Goal: Information Seeking & Learning: Learn about a topic

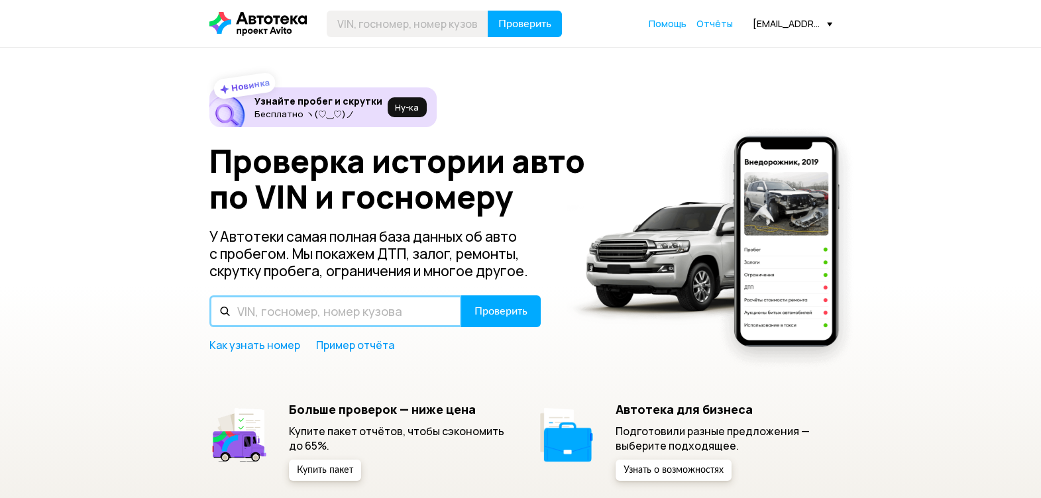
click at [276, 315] on input "text" at bounding box center [335, 311] width 252 height 32
click at [282, 311] on input "text" at bounding box center [335, 311] width 252 height 32
click at [269, 314] on input "W" at bounding box center [335, 311] width 252 height 32
click at [266, 318] on input "WD" at bounding box center [335, 311] width 252 height 32
click at [329, 311] on input "WDC" at bounding box center [335, 311] width 252 height 32
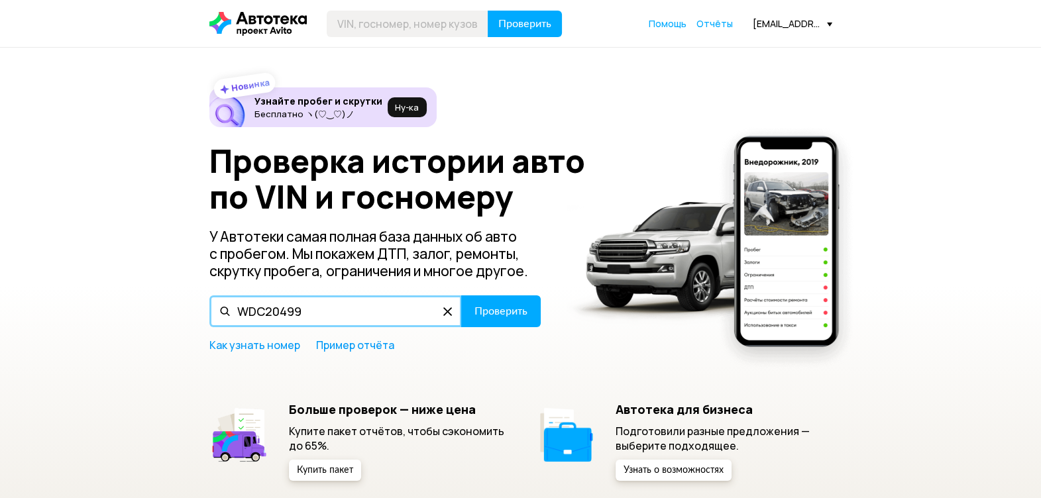
click at [312, 305] on input "WDC20499" at bounding box center [335, 311] width 252 height 32
click at [342, 303] on input "WDC2049901" at bounding box center [335, 311] width 252 height 32
click at [351, 311] on input "WDC2049901G0020" at bounding box center [335, 311] width 252 height 32
type input "[US_VEHICLE_IDENTIFICATION_NUMBER]"
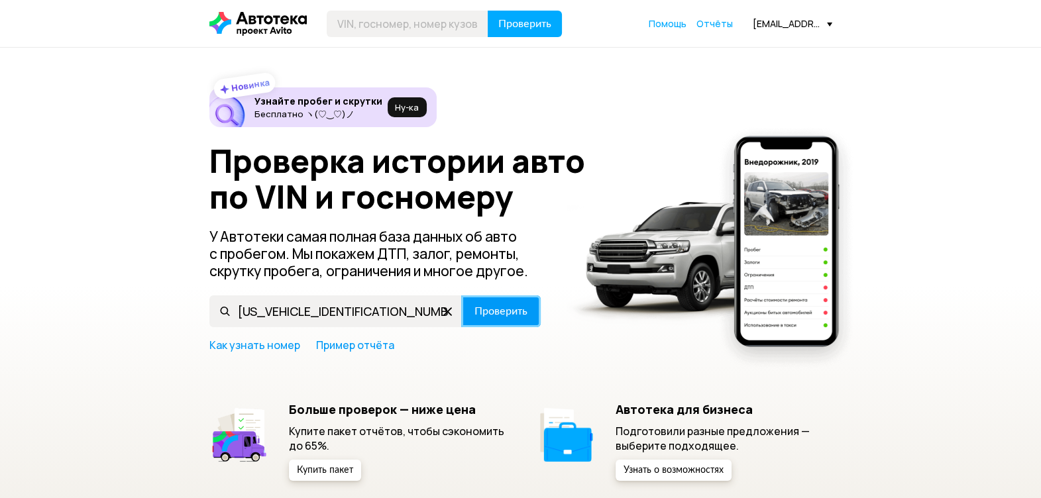
click at [502, 307] on span "Проверить" at bounding box center [500, 311] width 53 height 11
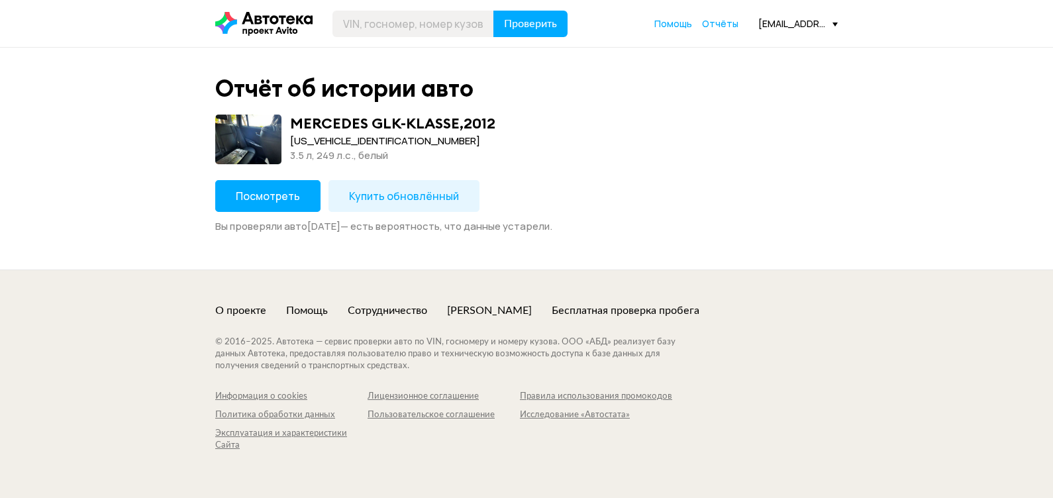
click at [282, 197] on span "Посмотреть" at bounding box center [268, 196] width 64 height 15
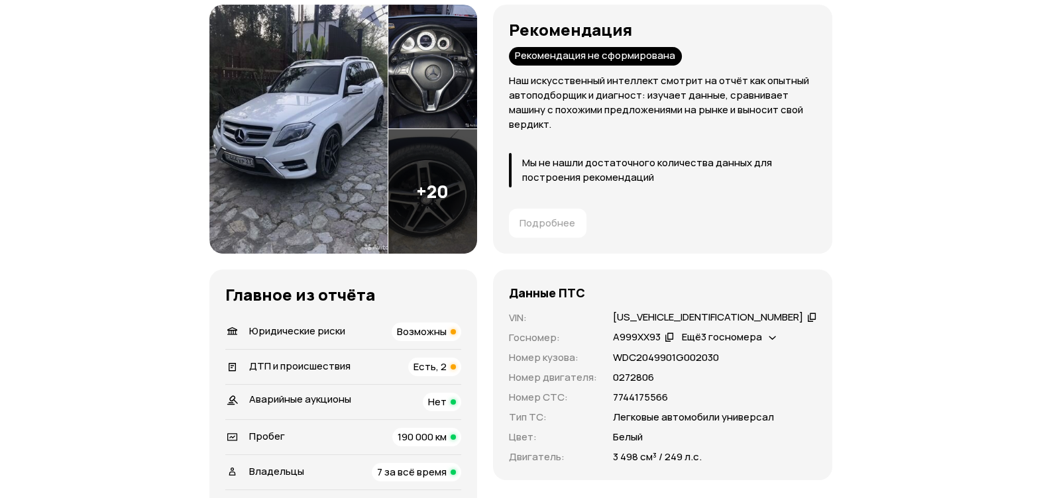
scroll to position [248, 0]
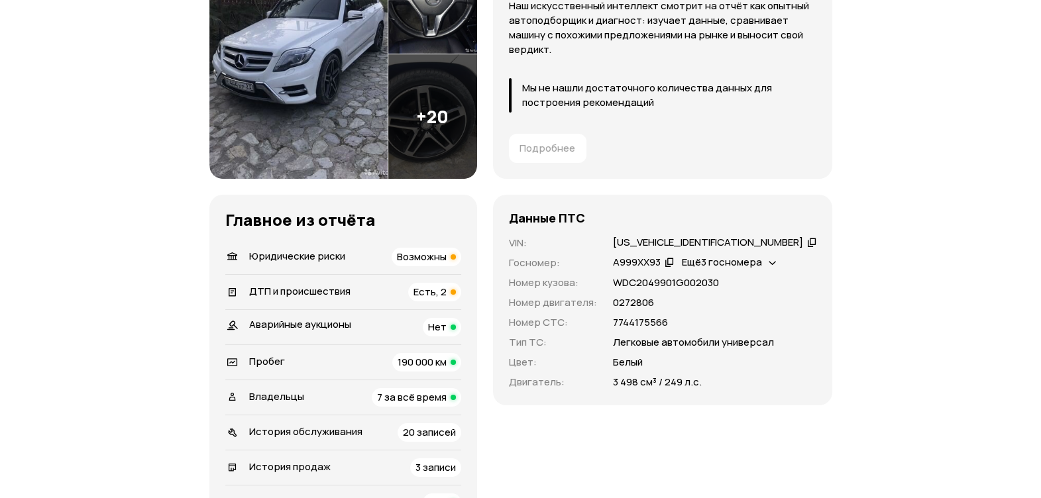
click at [305, 254] on span "Юридические риски" at bounding box center [297, 256] width 96 height 14
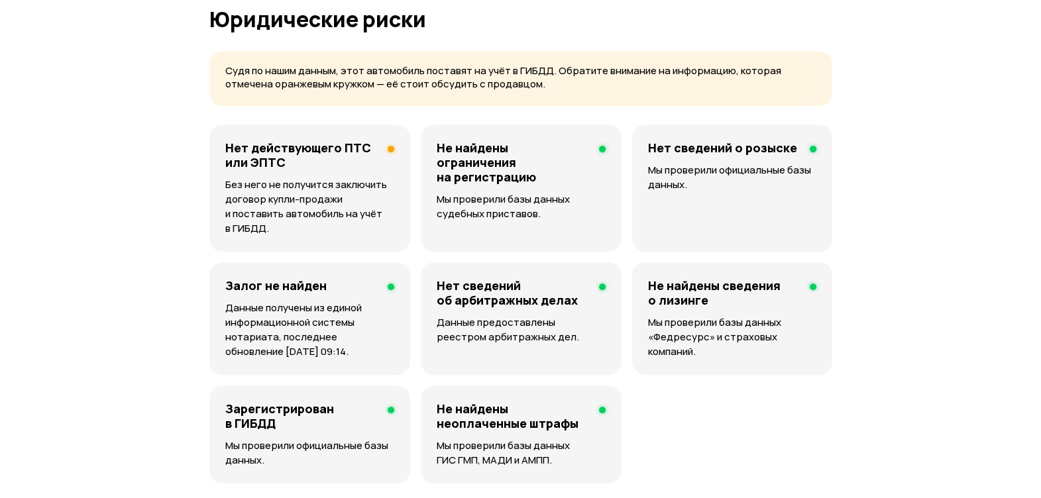
scroll to position [841, 0]
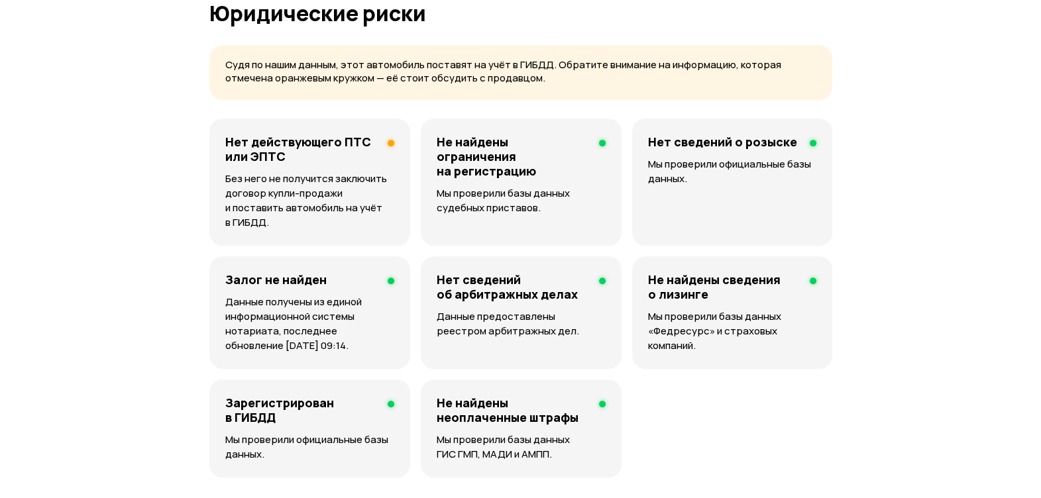
click at [301, 174] on p "Без него не получится заключить договор купли-продажи и поставить автомобиль на…" at bounding box center [309, 201] width 169 height 58
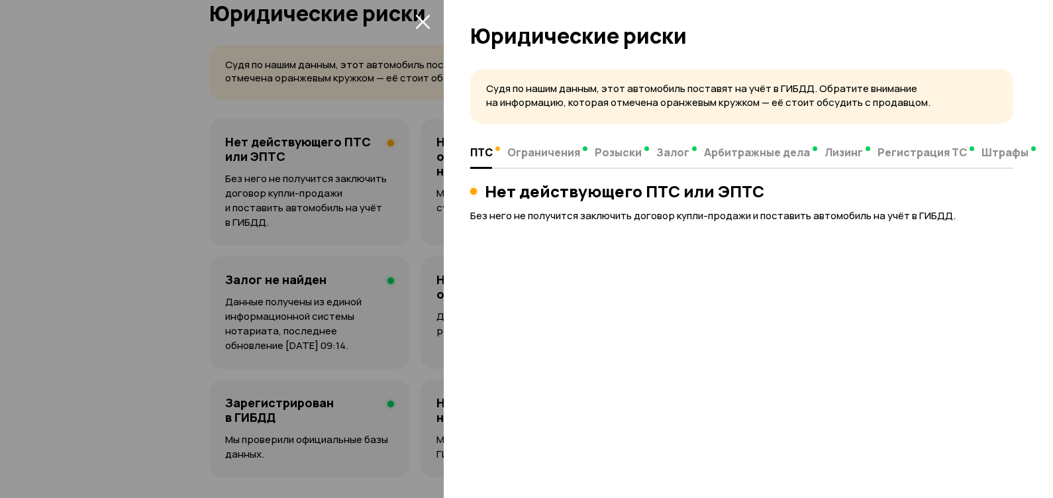
click at [481, 152] on span "ПТС" at bounding box center [481, 152] width 23 height 13
click at [482, 152] on span "ПТС" at bounding box center [481, 152] width 23 height 13
click at [429, 18] on icon "закрыть" at bounding box center [422, 21] width 15 height 15
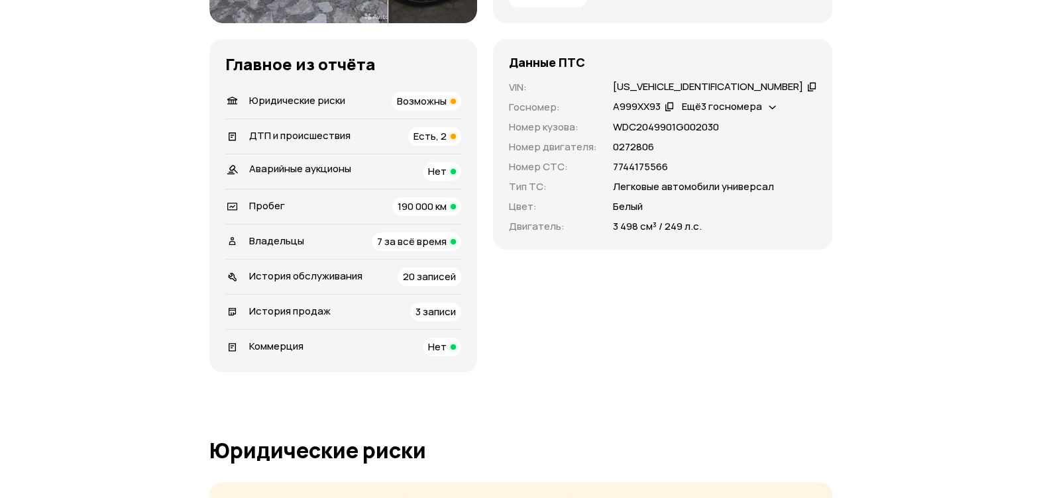
scroll to position [344, 0]
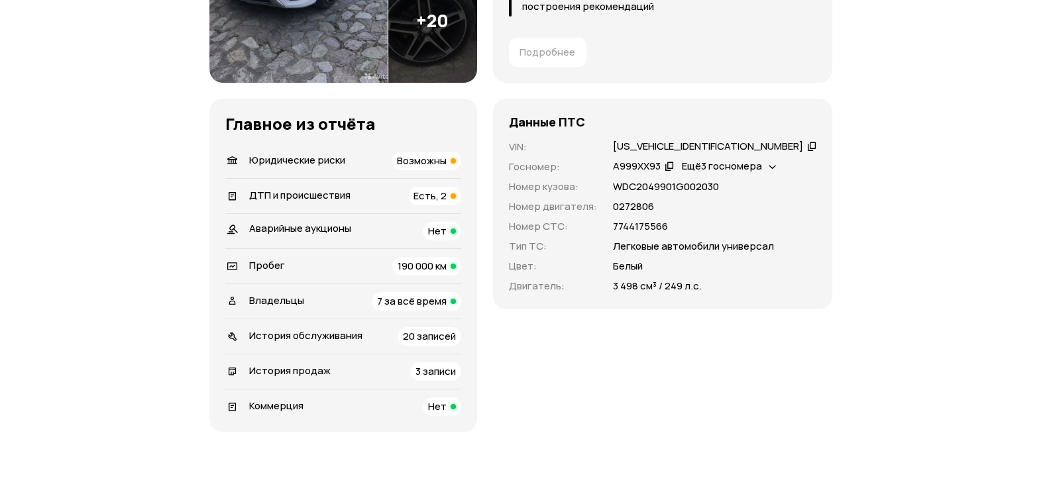
click at [298, 195] on span "ДТП и происшествия" at bounding box center [299, 195] width 101 height 14
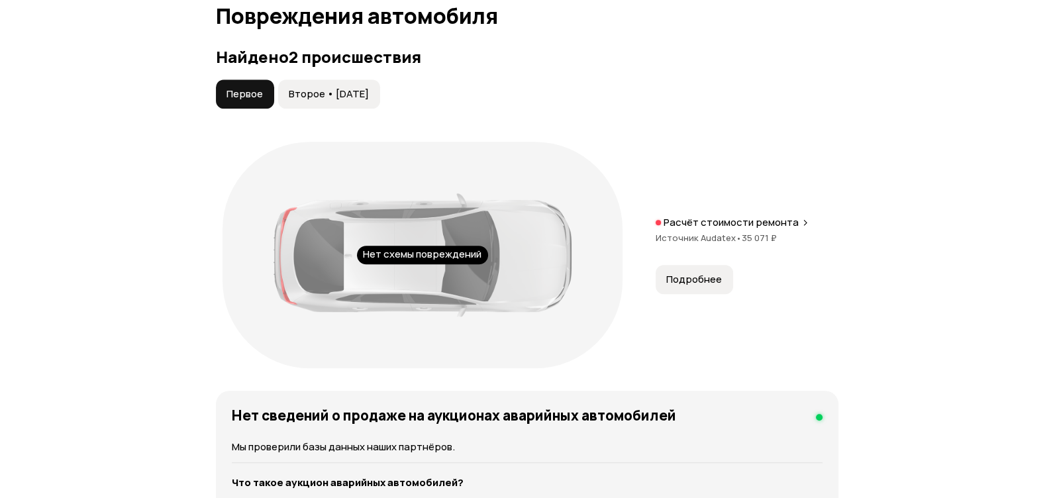
scroll to position [1434, 0]
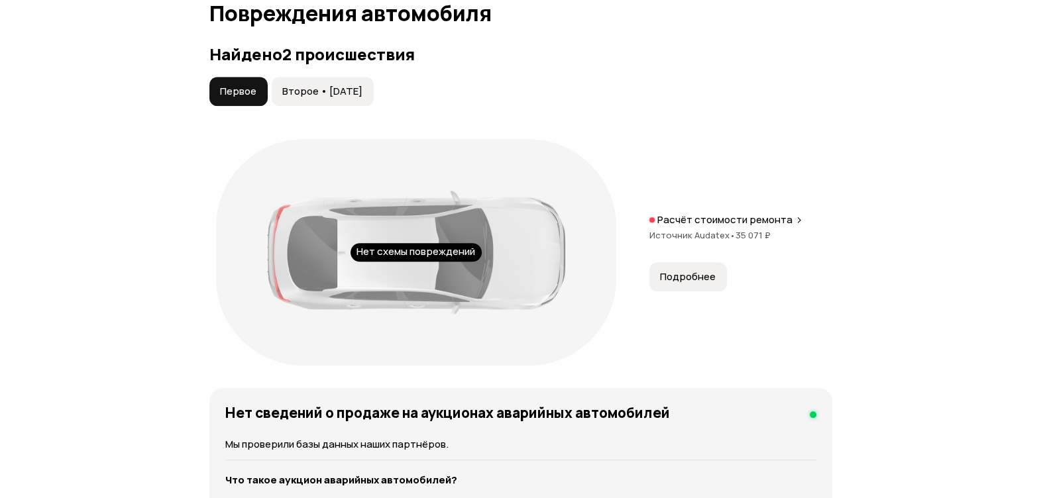
click at [682, 280] on span "Подробнее" at bounding box center [688, 276] width 56 height 13
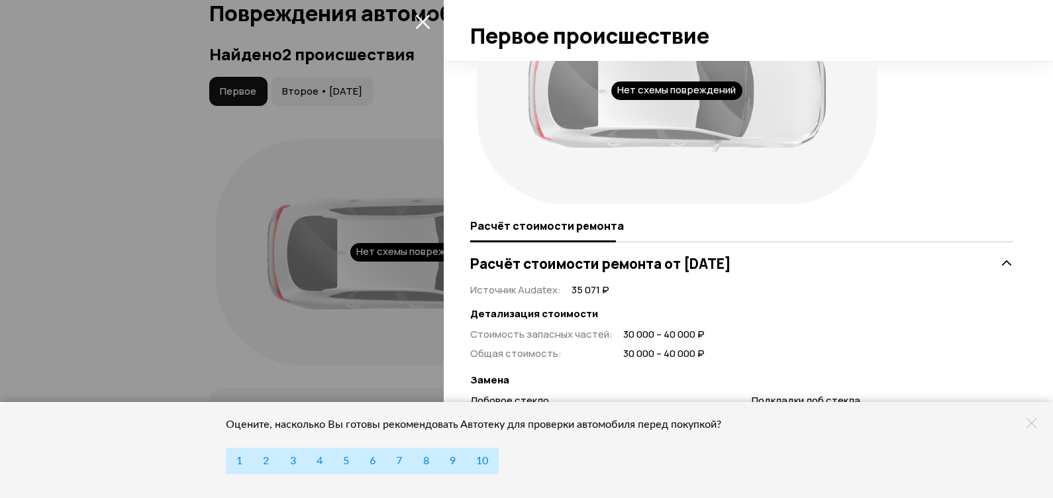
scroll to position [97, 0]
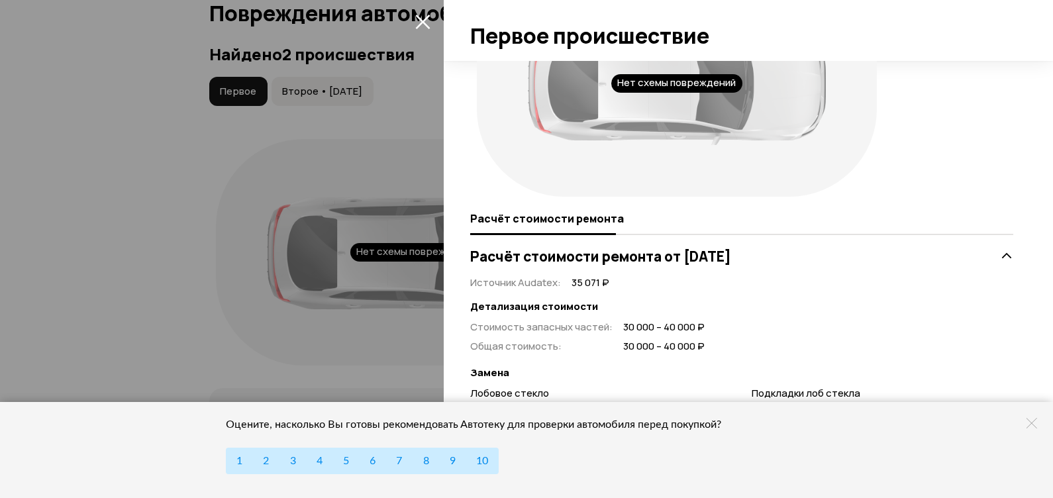
click at [1029, 423] on icon at bounding box center [1032, 423] width 11 height 11
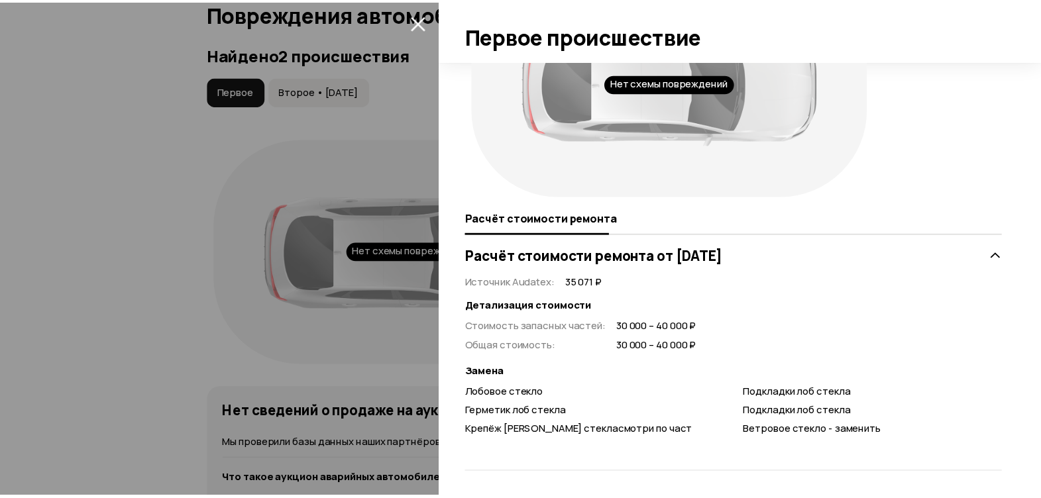
scroll to position [0, 0]
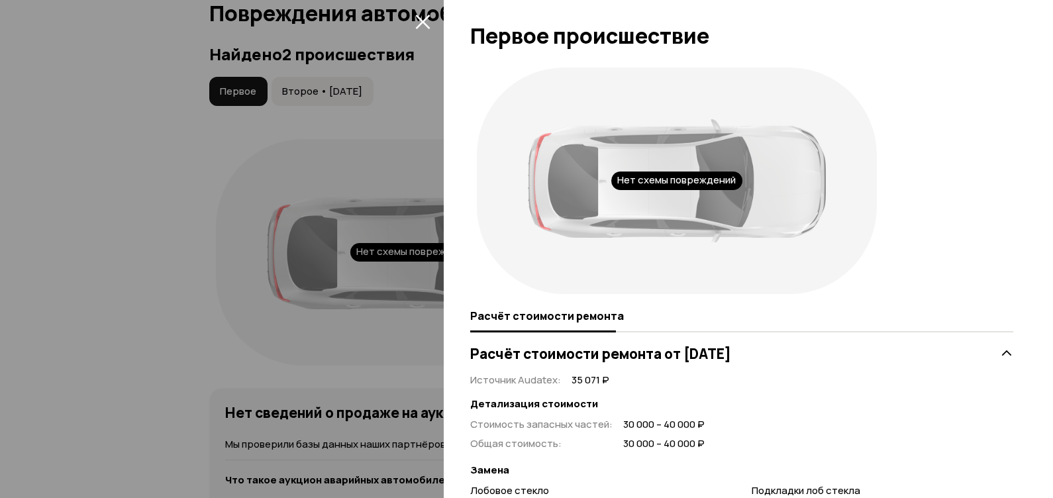
click at [425, 21] on icon "закрыть" at bounding box center [422, 21] width 15 height 15
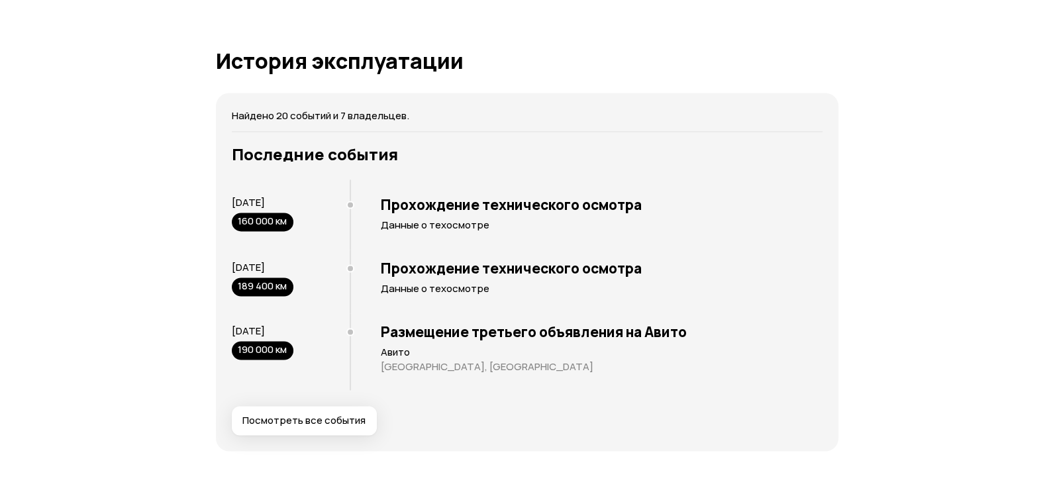
scroll to position [2759, 0]
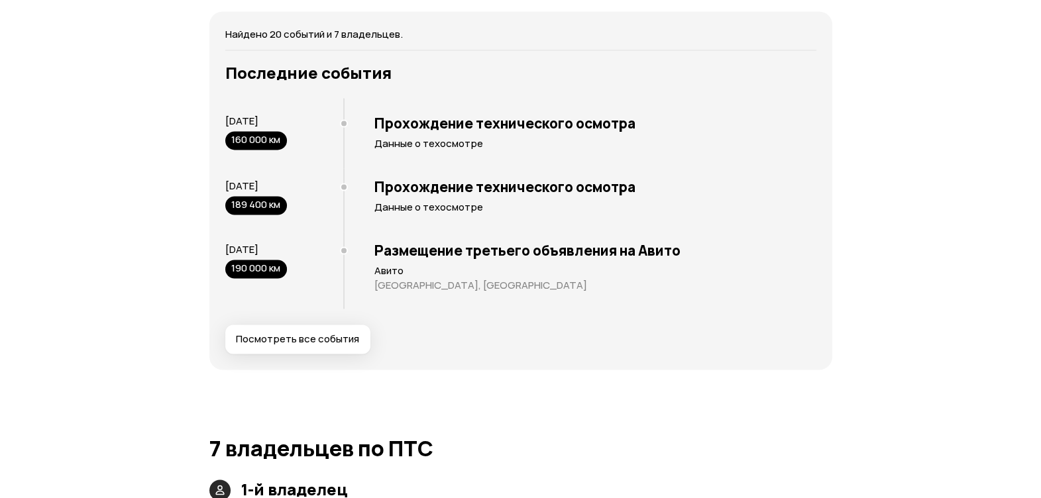
click at [316, 333] on span "Посмотреть все события" at bounding box center [297, 339] width 123 height 13
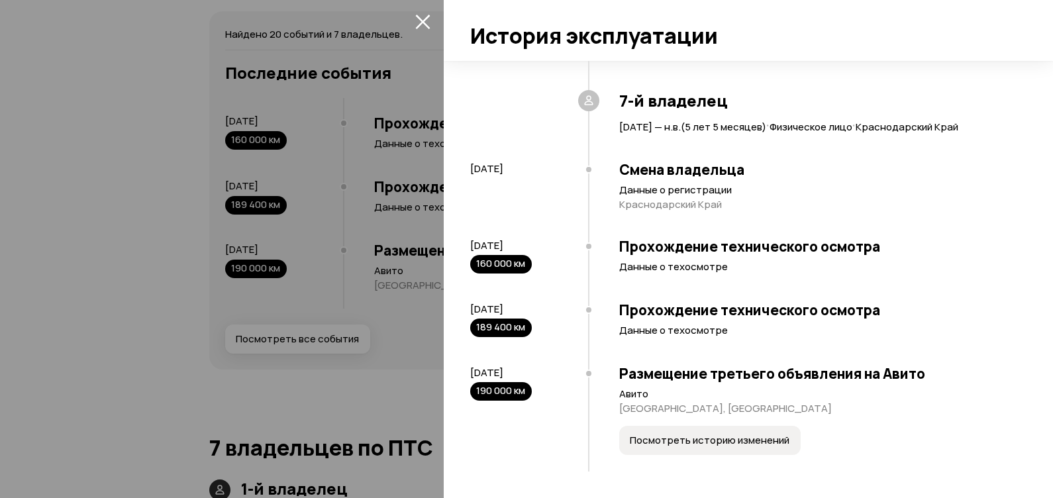
scroll to position [1807, 0]
click at [719, 443] on span "Посмотреть историю изменений" at bounding box center [710, 440] width 160 height 13
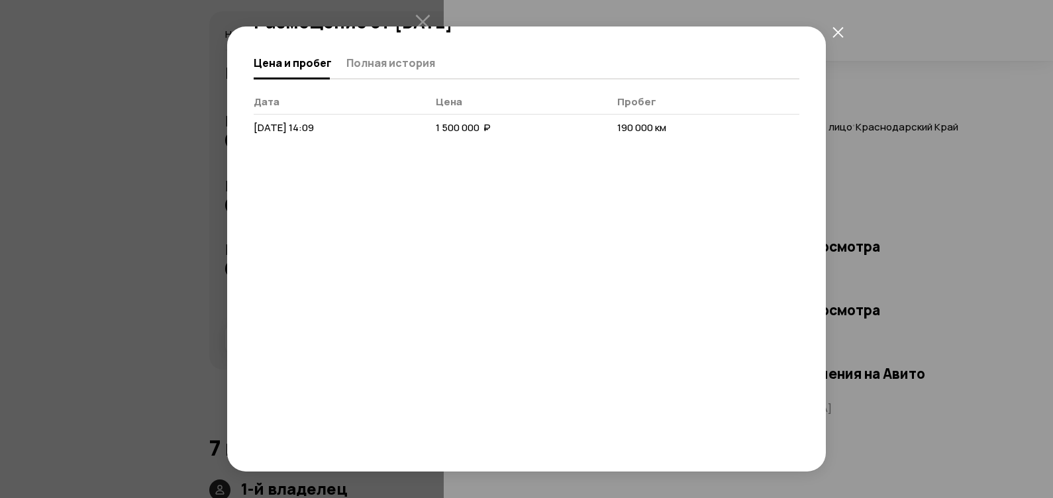
scroll to position [0, 0]
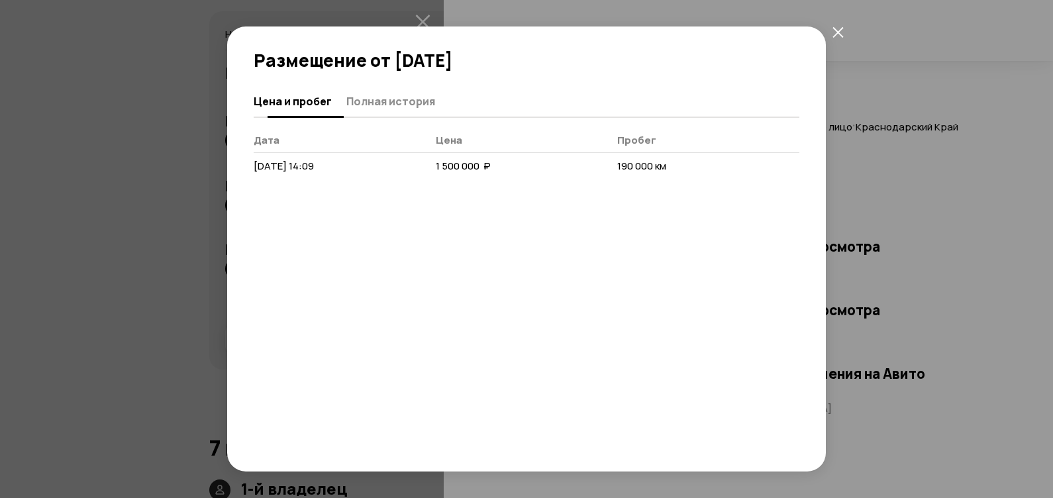
click at [382, 103] on span "Полная история" at bounding box center [390, 101] width 89 height 13
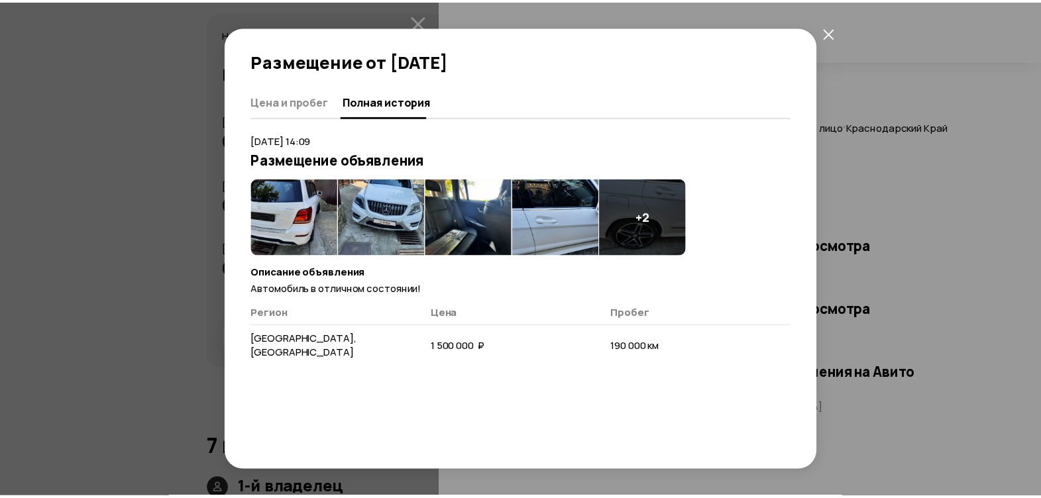
scroll to position [107, 0]
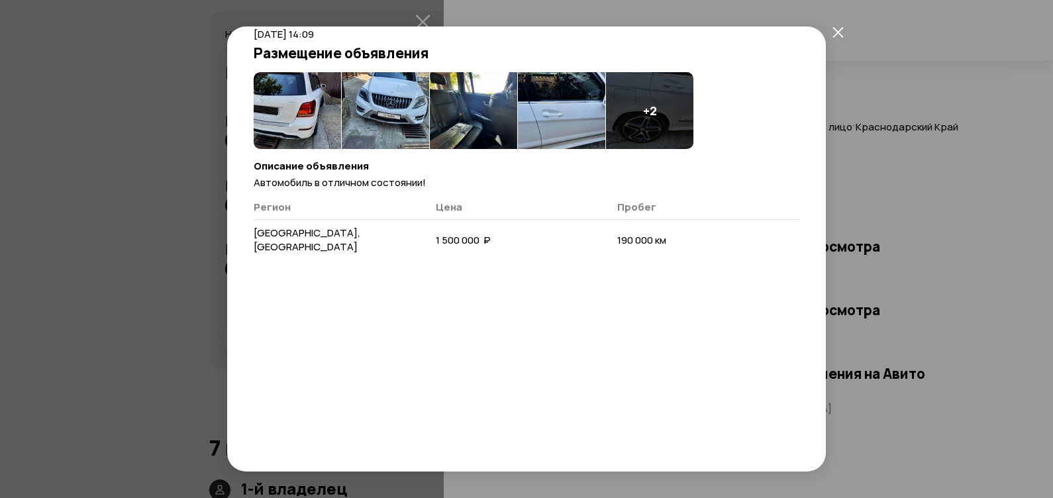
click at [838, 33] on icon "закрыть" at bounding box center [838, 31] width 11 height 11
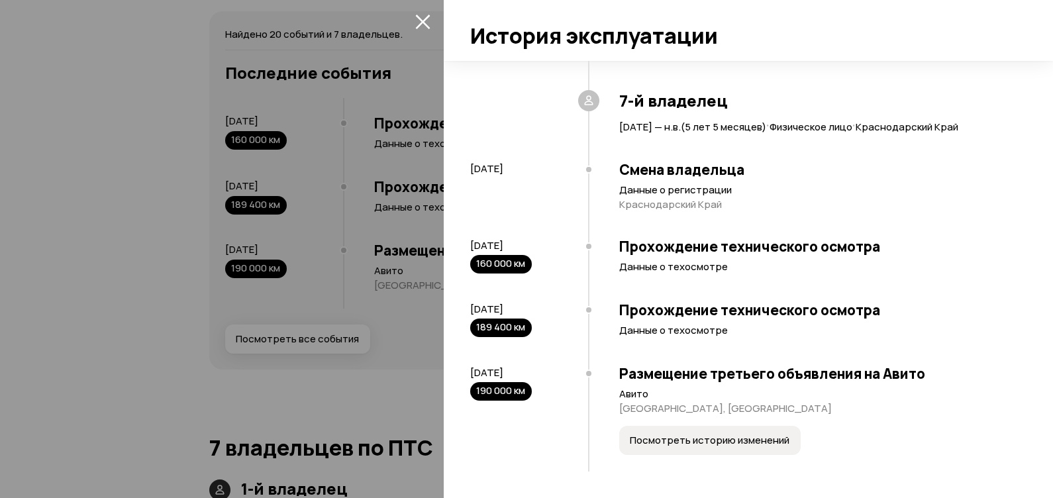
click at [421, 21] on icon "закрыть" at bounding box center [422, 21] width 15 height 15
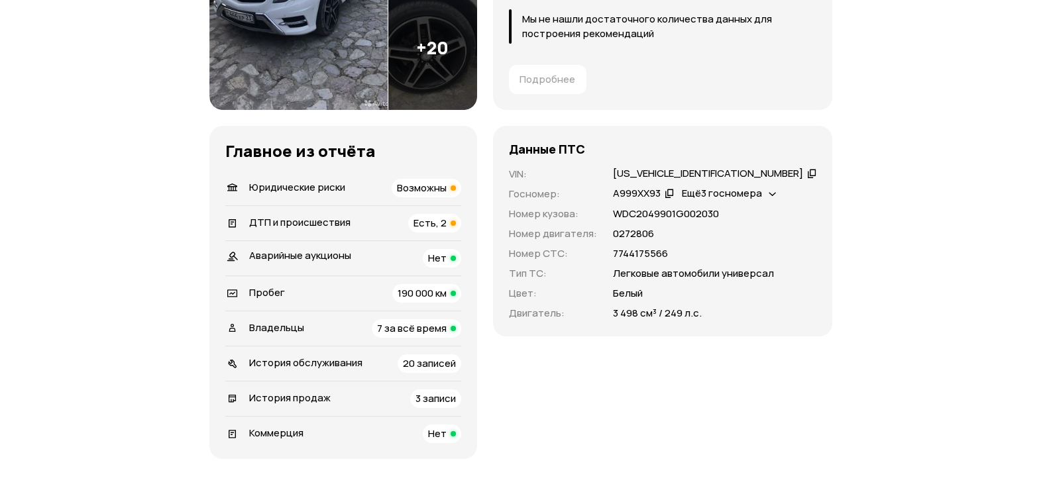
scroll to position [414, 0]
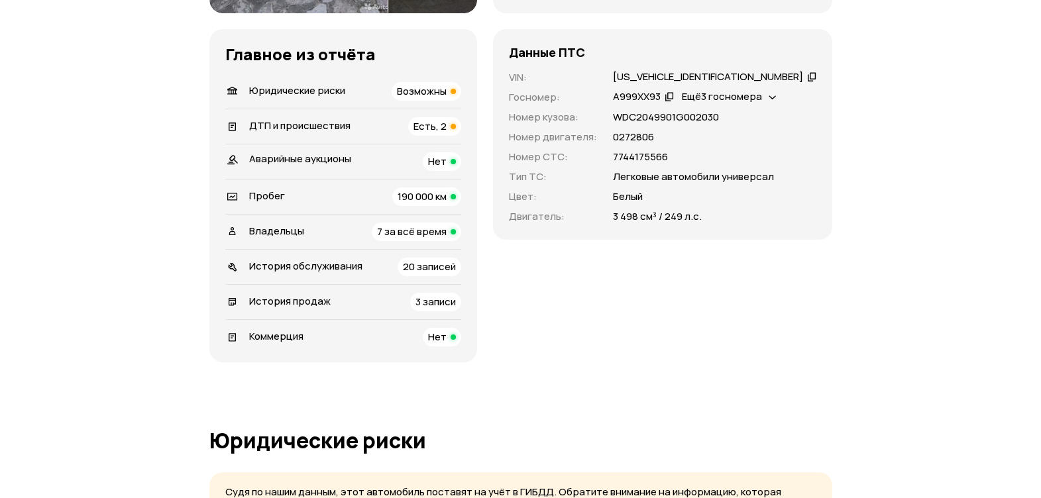
click at [446, 123] on span "Есть, 2" at bounding box center [429, 126] width 33 height 14
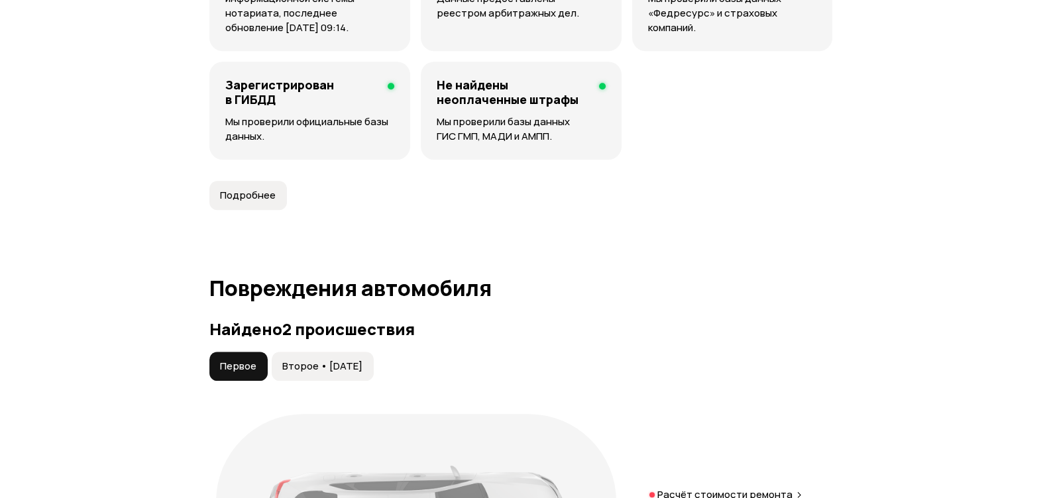
scroll to position [1185, 0]
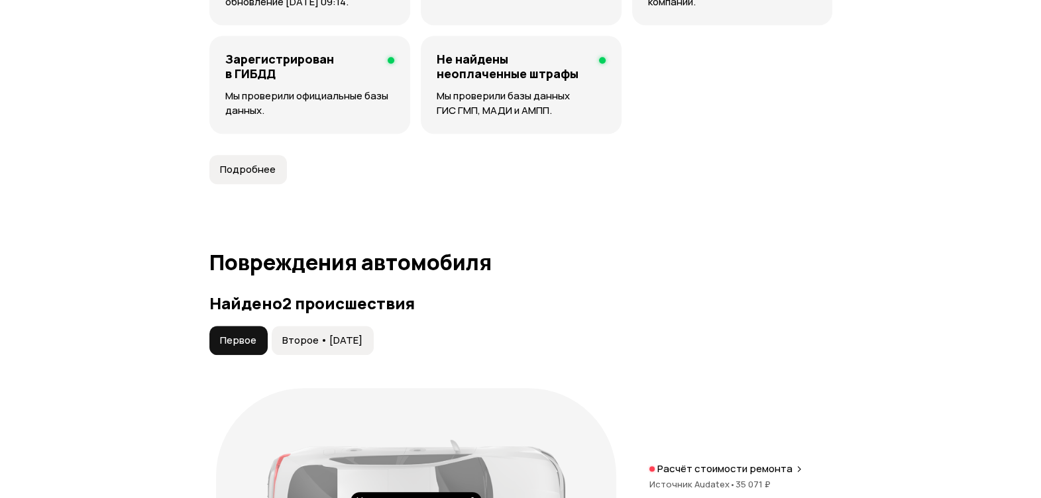
click at [341, 341] on span "Второе • [DATE]" at bounding box center [322, 340] width 80 height 13
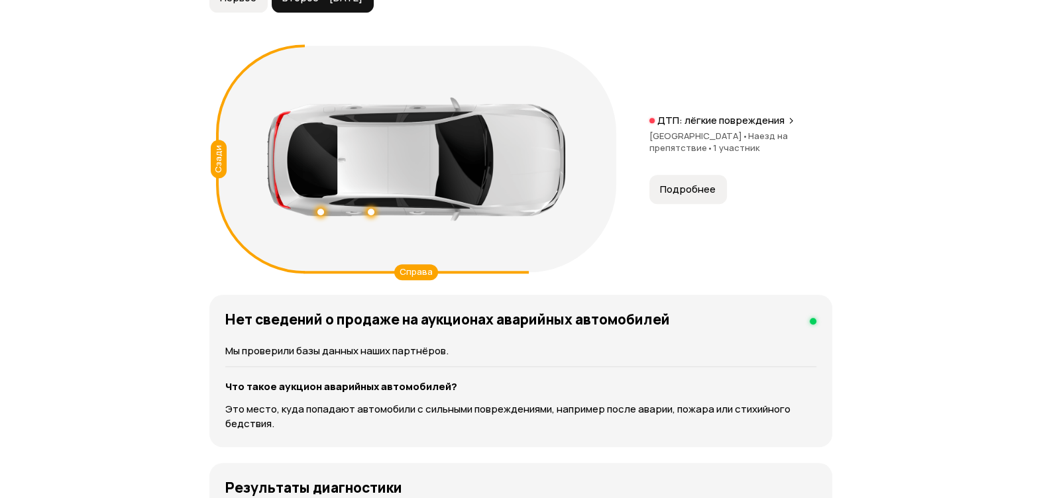
scroll to position [1600, 0]
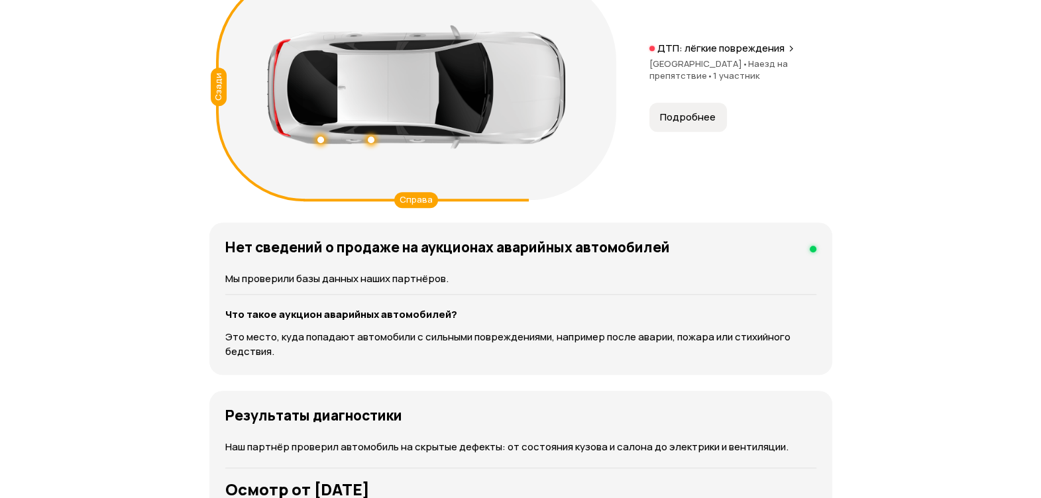
click at [421, 199] on div "Справа" at bounding box center [416, 200] width 44 height 16
click at [325, 136] on div at bounding box center [416, 86] width 298 height 123
click at [686, 111] on span "Подробнее" at bounding box center [688, 117] width 56 height 13
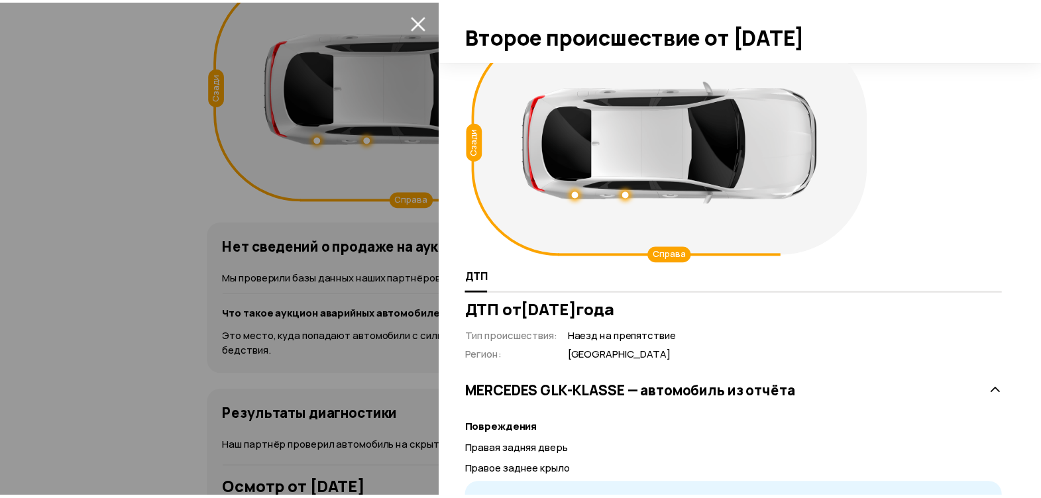
scroll to position [0, 0]
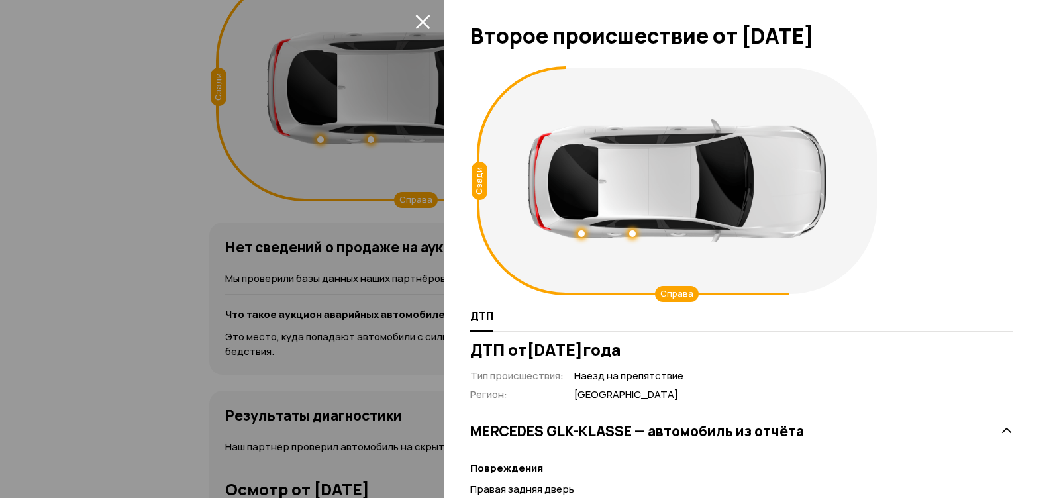
click at [424, 20] on icon "закрыть" at bounding box center [422, 22] width 15 height 15
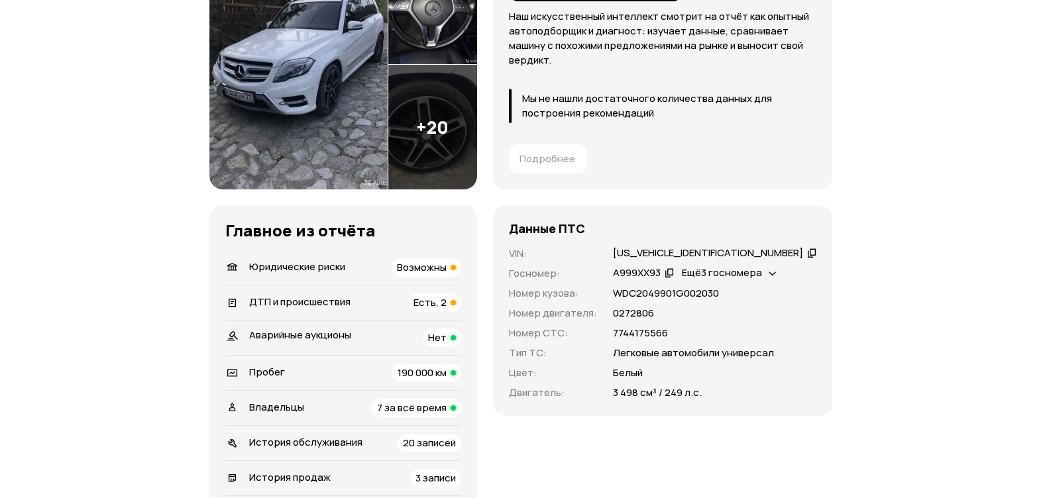
scroll to position [165, 0]
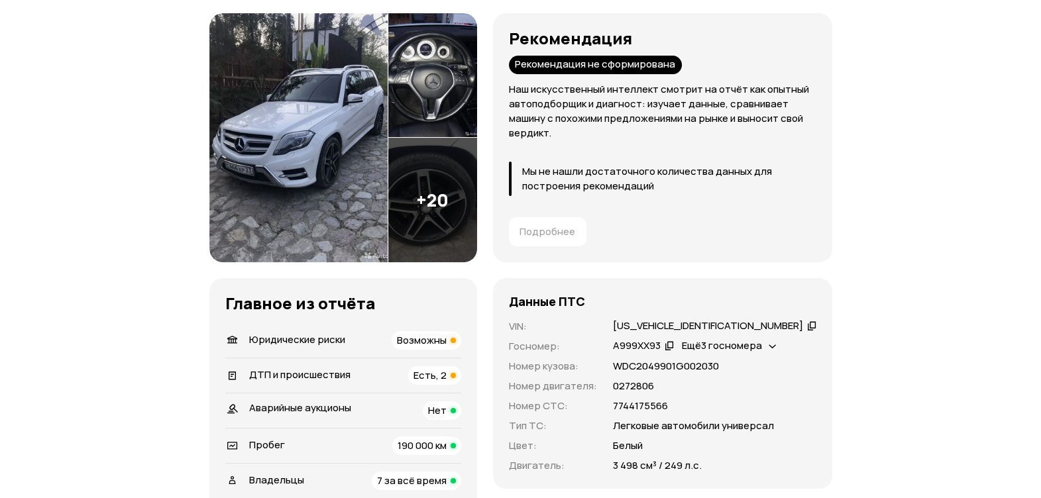
click at [350, 170] on img at bounding box center [298, 137] width 178 height 249
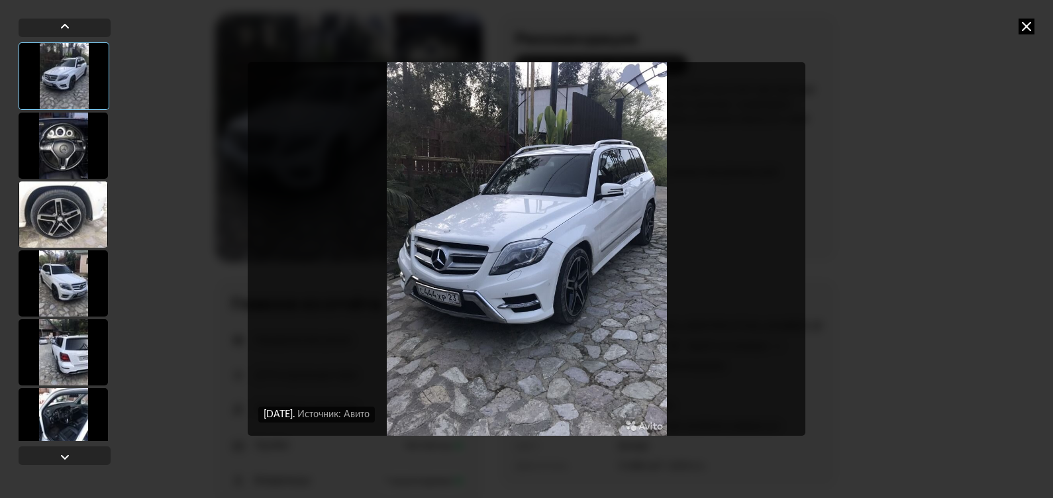
click at [548, 272] on img "Go to Slide 1" at bounding box center [527, 249] width 558 height 374
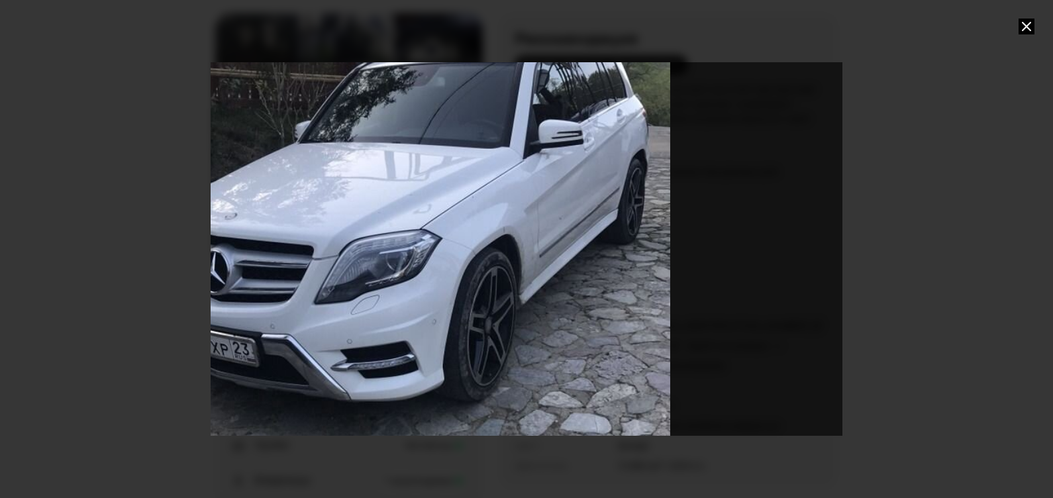
drag, startPoint x: 735, startPoint y: 244, endPoint x: 601, endPoint y: 247, distance: 134.5
click at [601, 247] on div "Go to Slide 1" at bounding box center [390, 251] width 1264 height 747
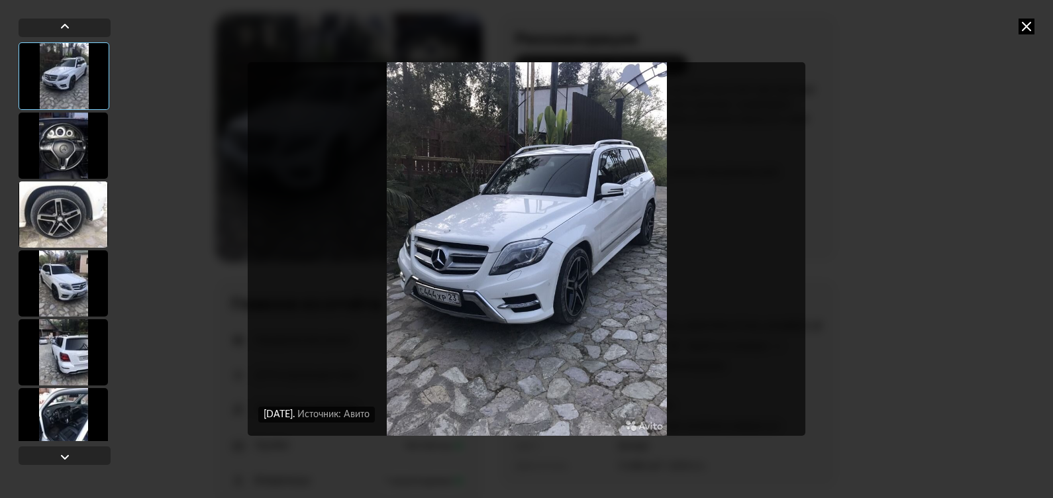
click at [564, 255] on img "Go to Slide 1" at bounding box center [527, 249] width 558 height 374
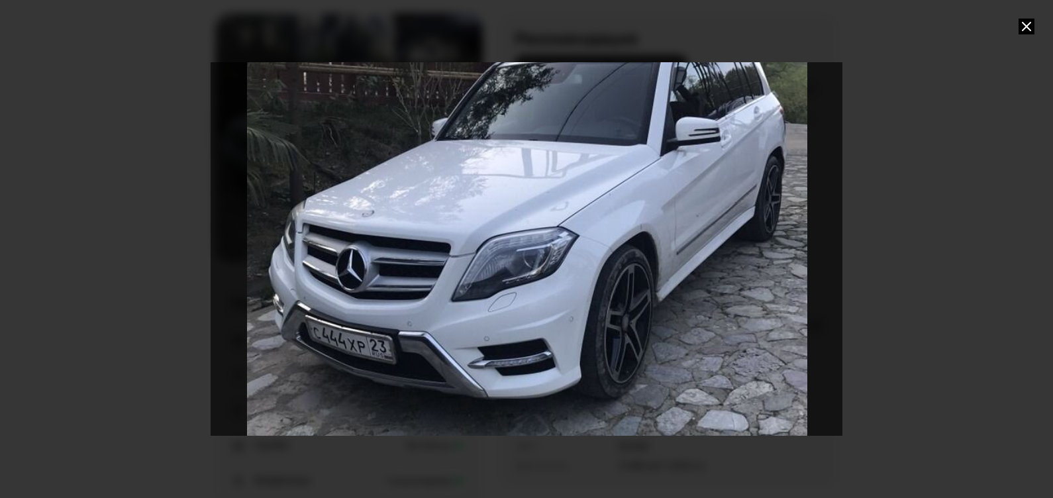
click at [626, 252] on div "Go to Slide 1" at bounding box center [527, 248] width 1264 height 747
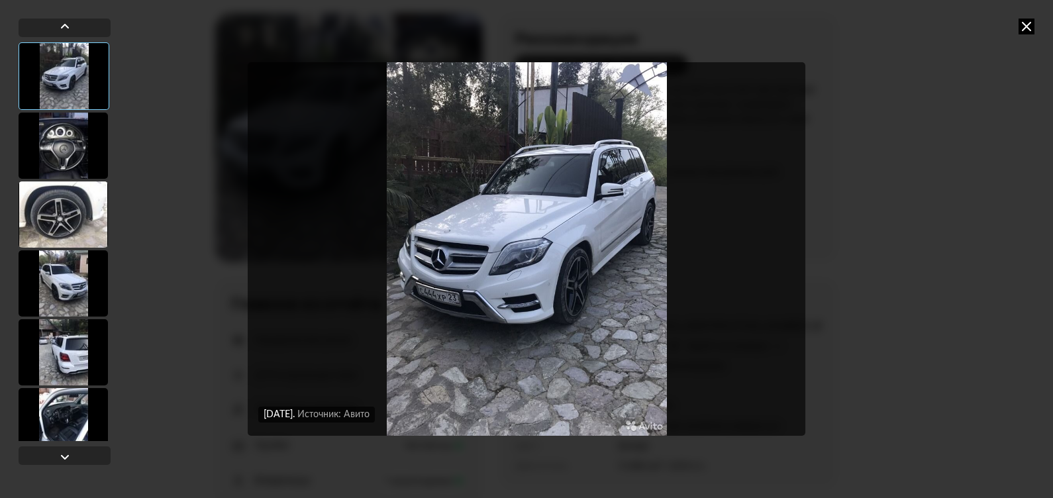
click at [626, 252] on img "Go to Slide 1" at bounding box center [527, 249] width 558 height 374
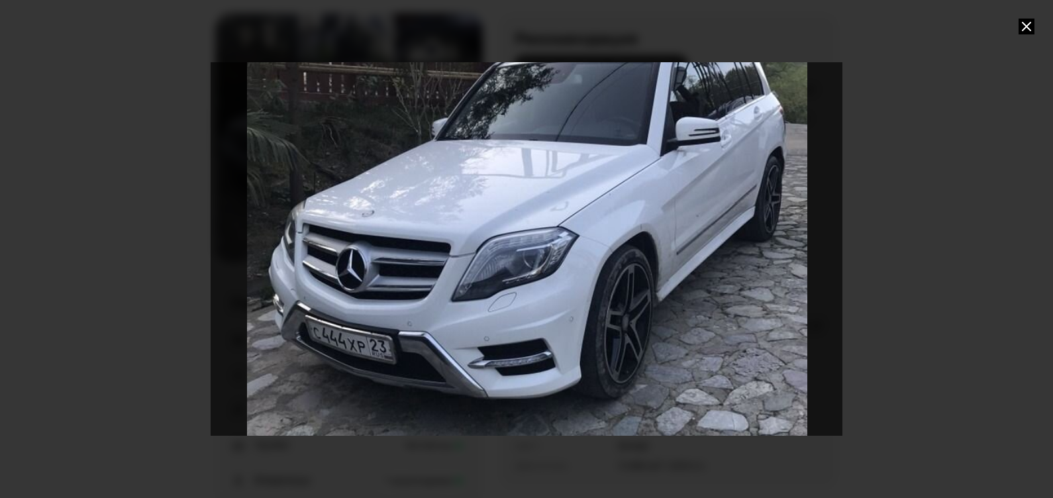
click at [626, 252] on div "Go to Slide 1" at bounding box center [527, 248] width 1264 height 747
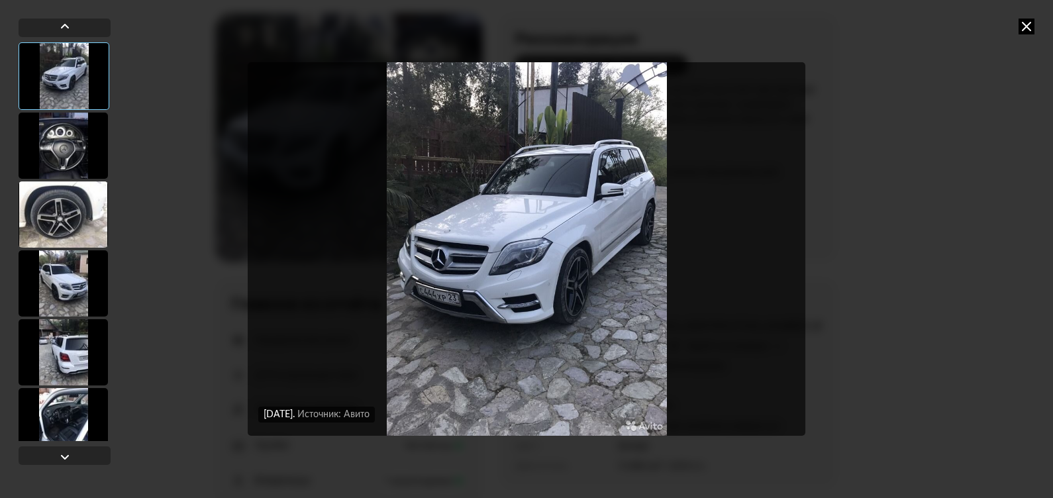
click at [1025, 25] on icon at bounding box center [1027, 27] width 16 height 16
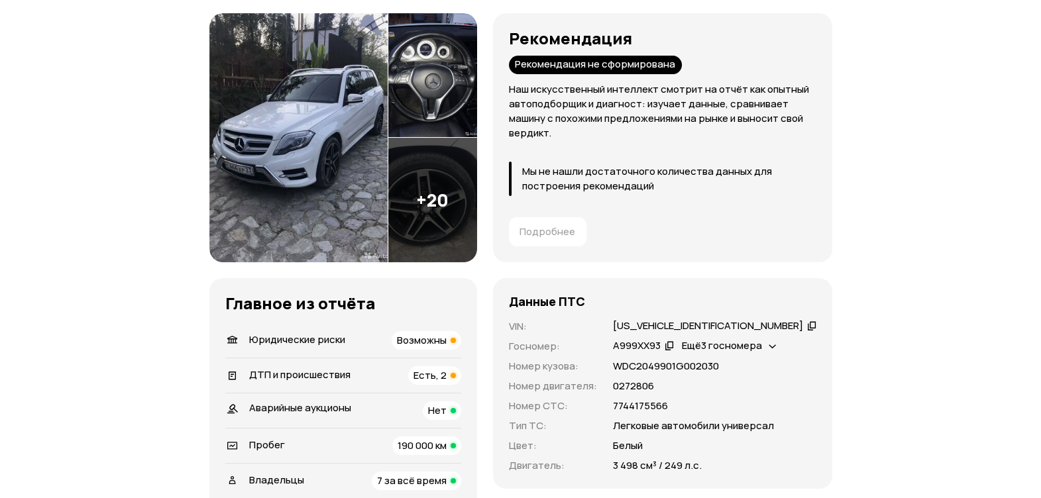
click at [467, 199] on img at bounding box center [432, 200] width 89 height 125
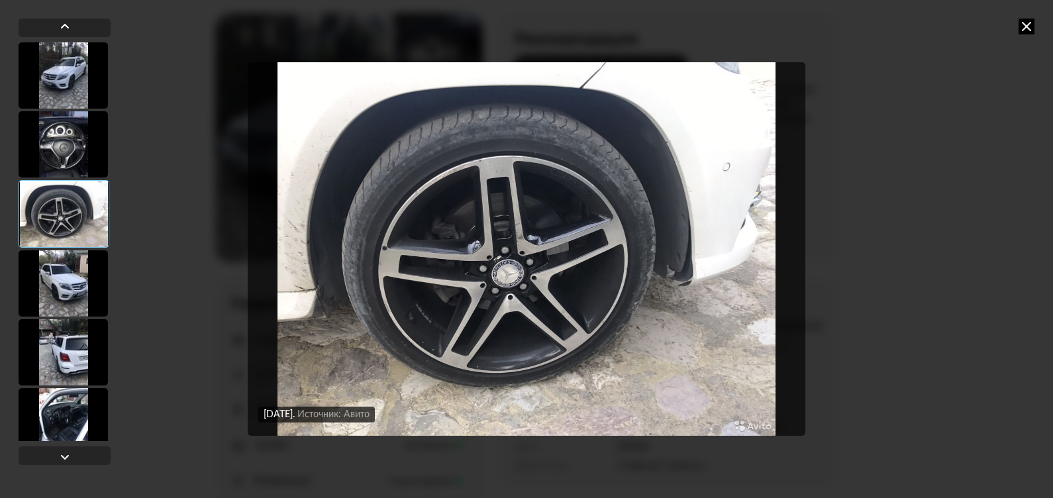
click at [712, 261] on img "Go to Slide 3" at bounding box center [527, 249] width 558 height 374
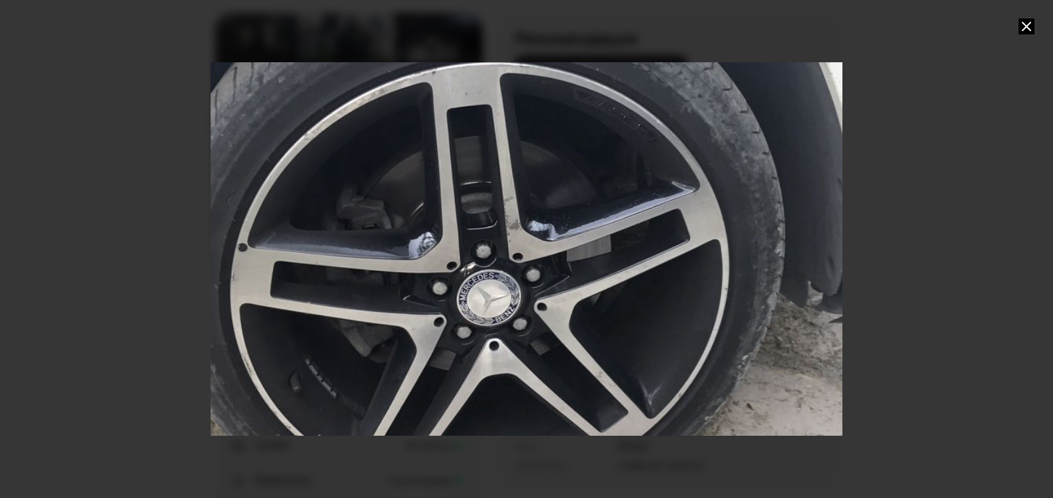
drag, startPoint x: 786, startPoint y: 260, endPoint x: 764, endPoint y: 262, distance: 22.0
click at [764, 262] on div "Go to Slide 3" at bounding box center [527, 248] width 1264 height 747
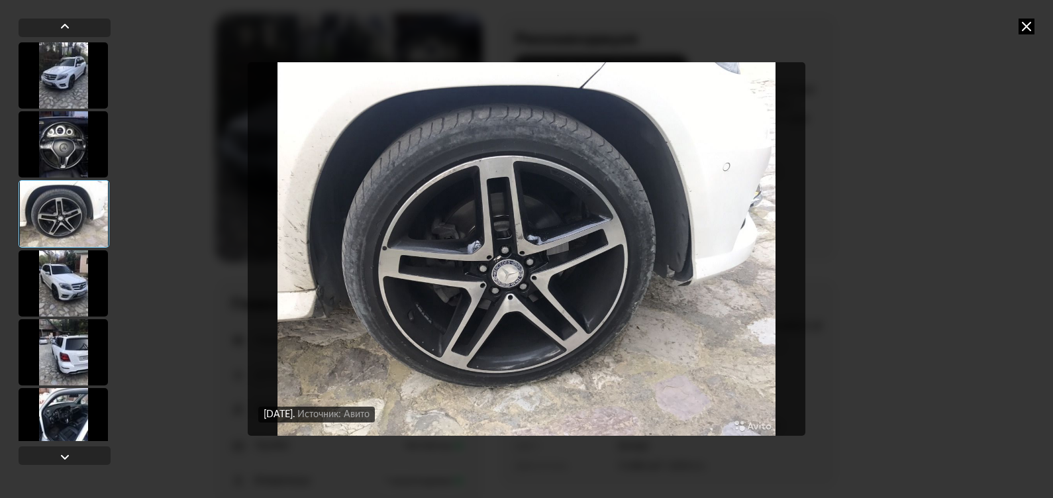
click at [696, 211] on img "Go to Slide 3" at bounding box center [527, 249] width 558 height 374
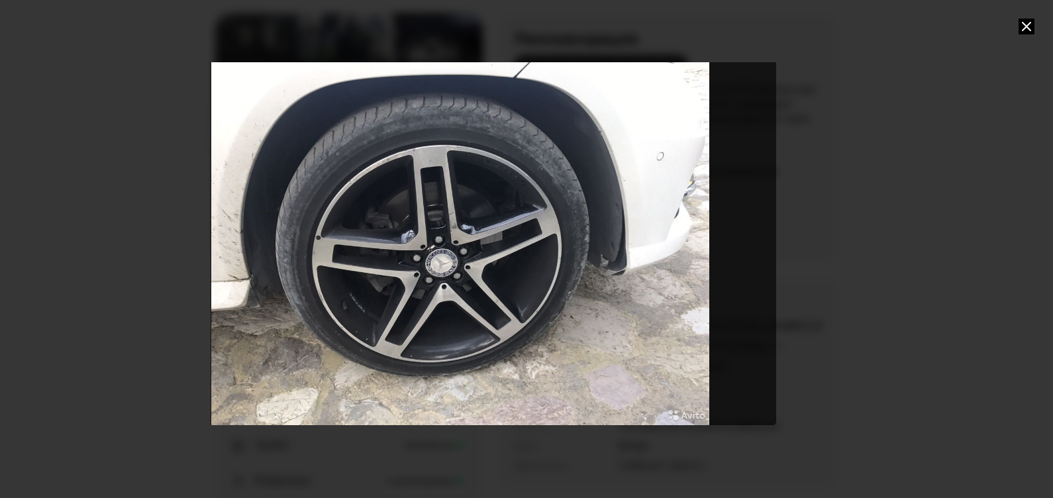
drag, startPoint x: 693, startPoint y: 239, endPoint x: 354, endPoint y: 229, distance: 338.7
click at [354, 229] on div "Go to Slide 3" at bounding box center [460, 239] width 632 height 374
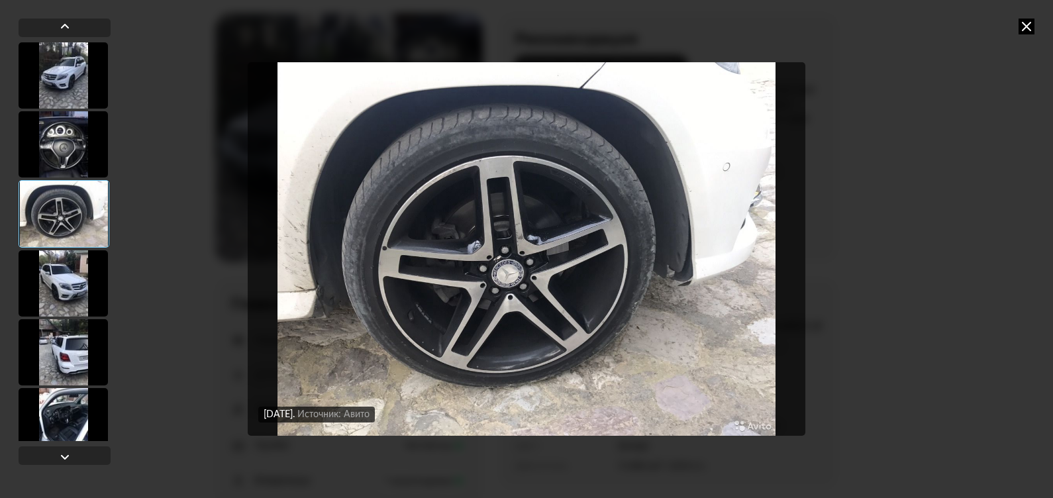
click at [297, 416] on div "[DATE]" at bounding box center [281, 415] width 34 height 12
click at [1027, 27] on icon at bounding box center [1027, 27] width 16 height 16
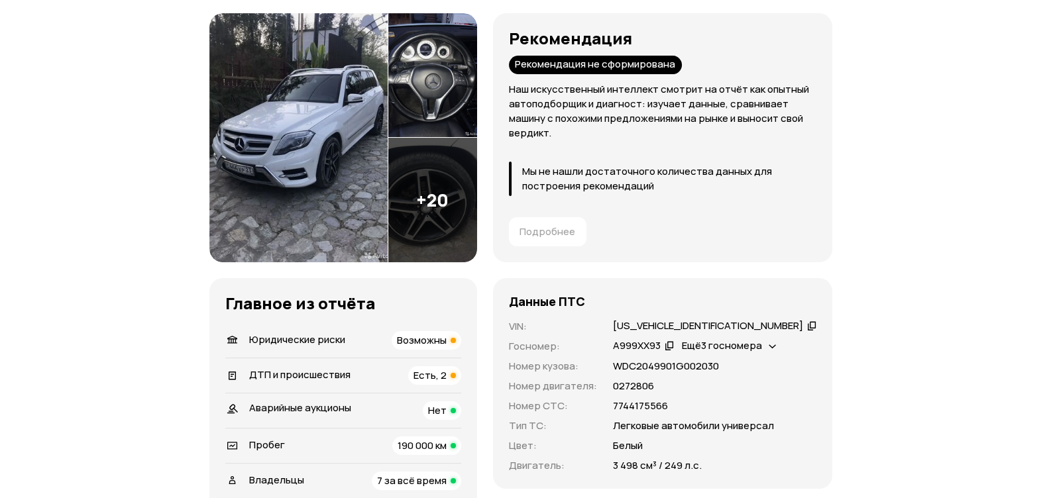
click at [477, 207] on img at bounding box center [432, 200] width 89 height 125
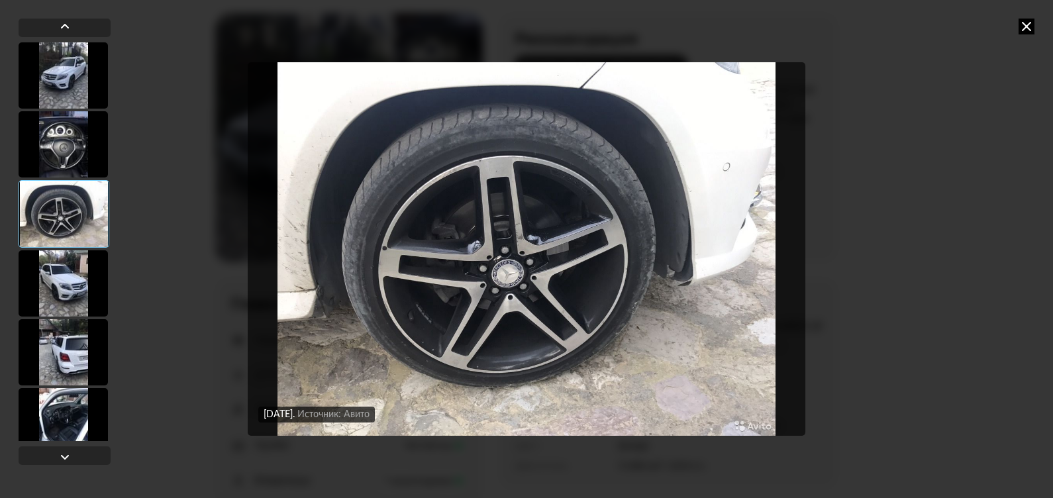
click at [731, 297] on img "Go to Slide 3" at bounding box center [527, 249] width 558 height 374
click at [729, 292] on img "Go to Slide 3" at bounding box center [527, 249] width 558 height 374
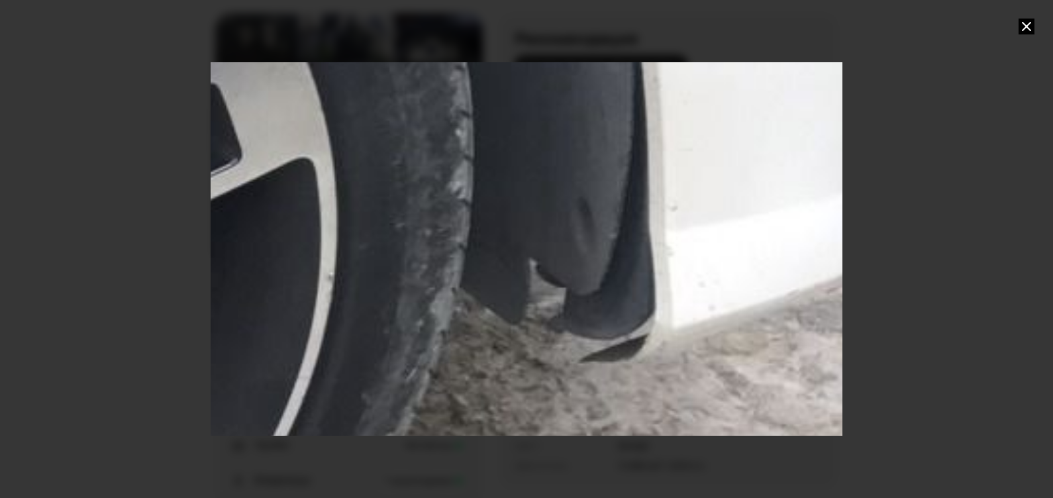
drag, startPoint x: 653, startPoint y: 305, endPoint x: 295, endPoint y: 309, distance: 357.8
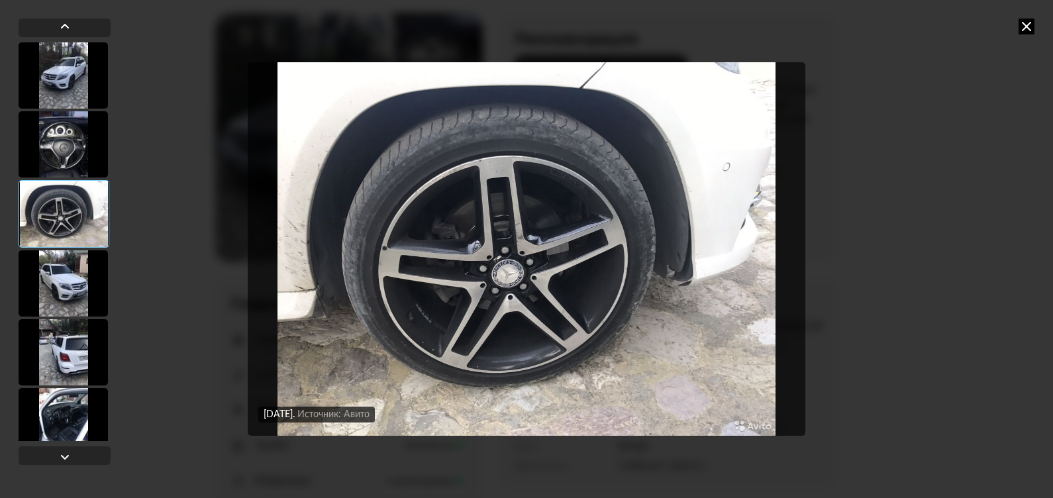
click at [1027, 23] on icon at bounding box center [1027, 27] width 16 height 16
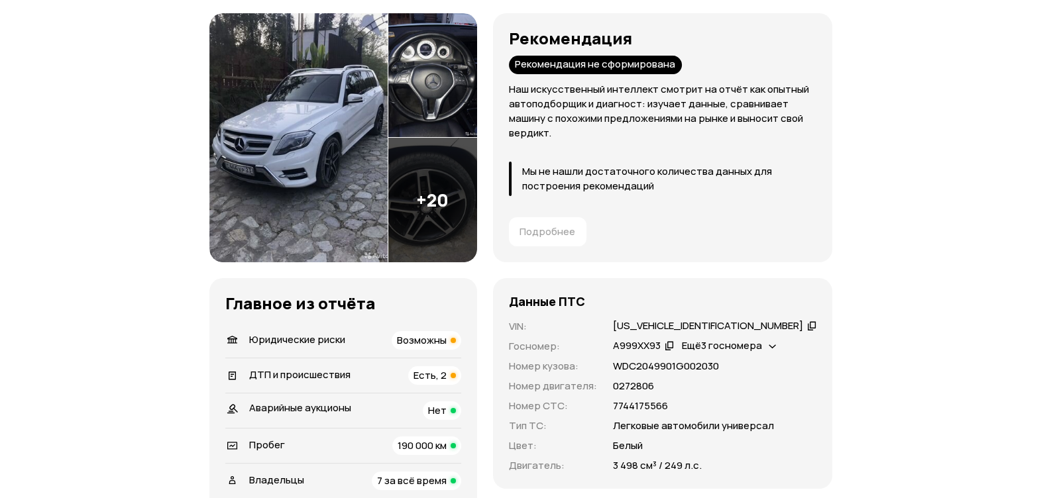
click at [586, 232] on div "Подробнее" at bounding box center [548, 231] width 78 height 29
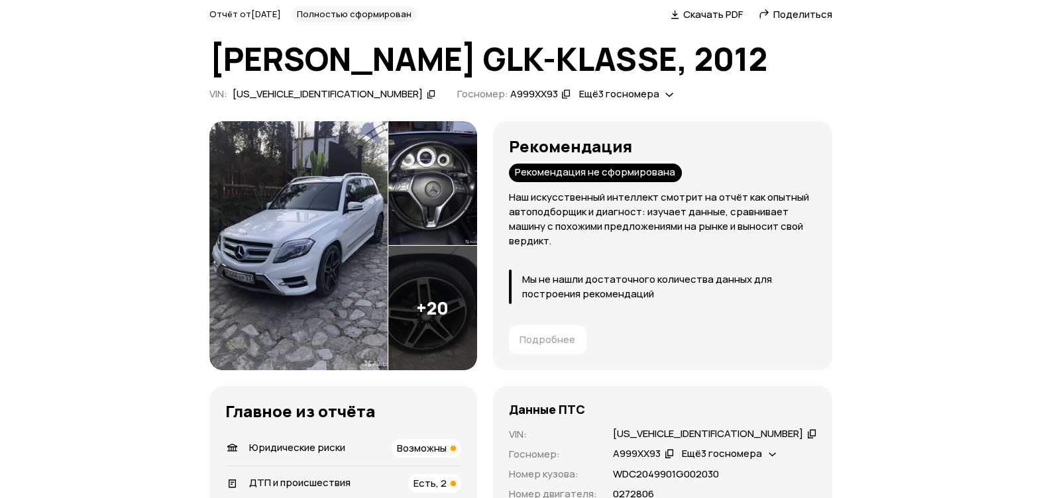
scroll to position [82, 0]
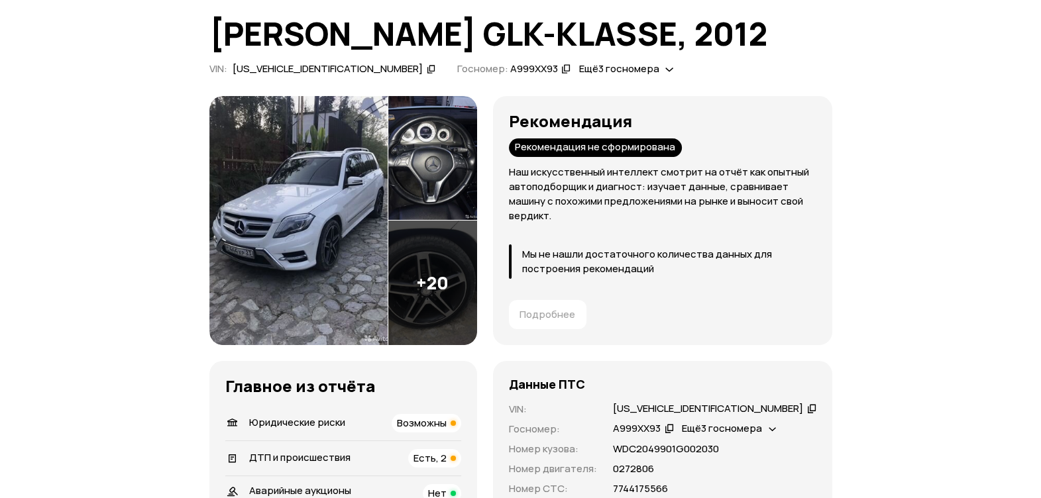
click at [296, 260] on img at bounding box center [298, 220] width 178 height 249
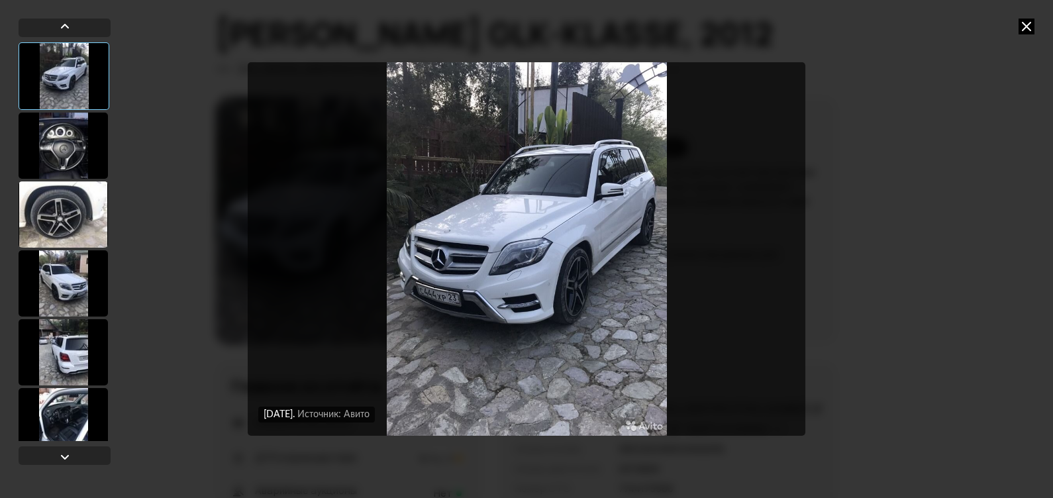
click at [573, 285] on img "Go to Slide 1" at bounding box center [527, 249] width 558 height 374
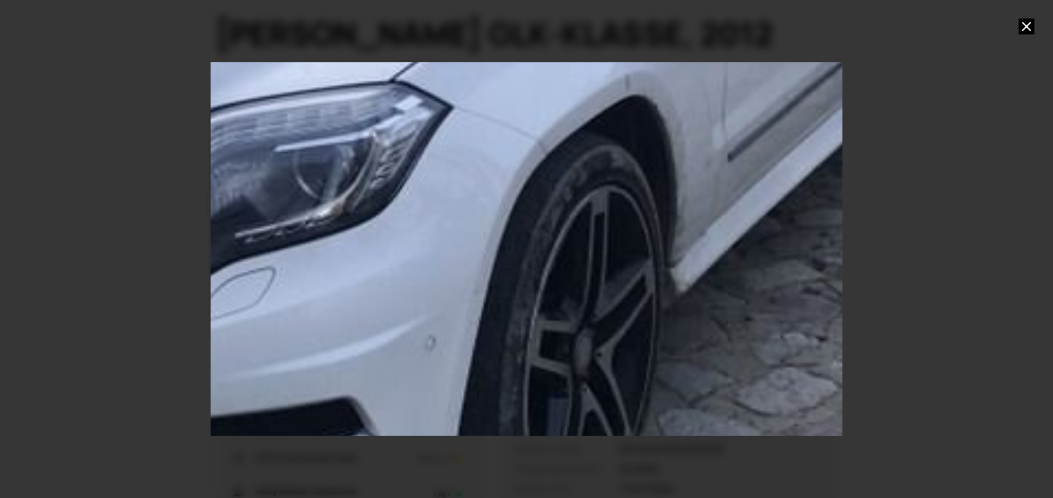
drag, startPoint x: 621, startPoint y: 326, endPoint x: 639, endPoint y: 386, distance: 62.9
click at [639, 386] on div "Go to Slide 1" at bounding box center [303, 144] width 3573 height 2113
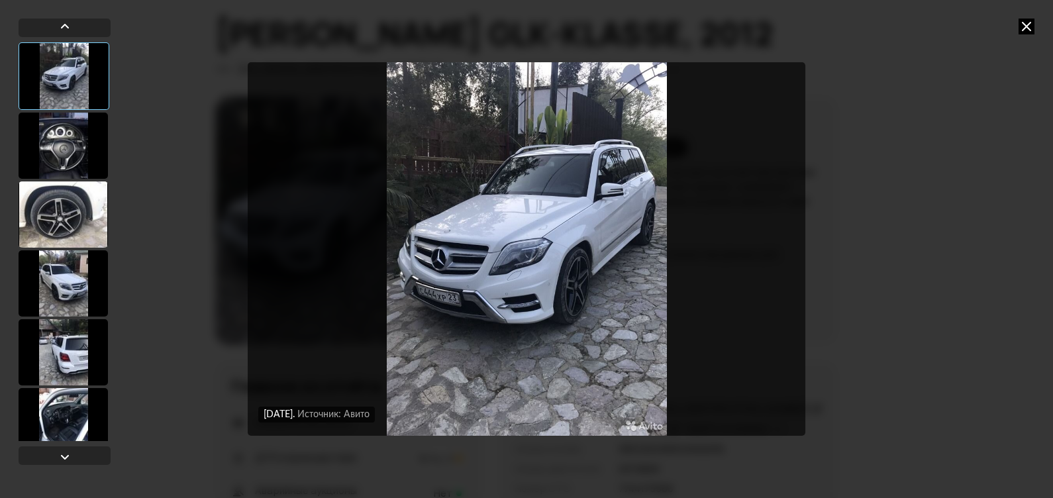
click at [1027, 26] on icon at bounding box center [1027, 27] width 16 height 16
